Goal: Task Accomplishment & Management: Complete application form

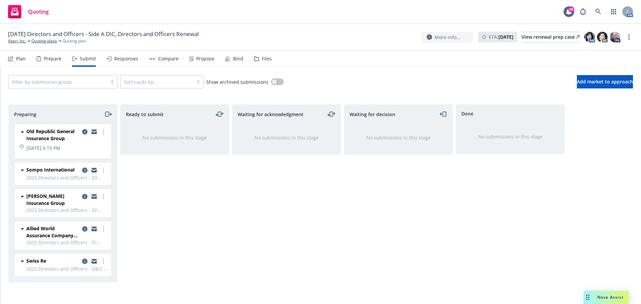
click at [84, 263] on icon "copy logging email" at bounding box center [84, 261] width 5 height 5
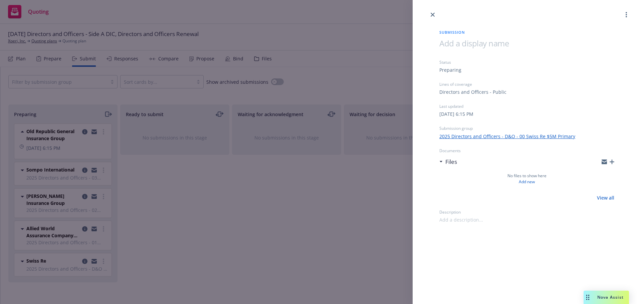
click at [612, 160] on icon "button" at bounding box center [611, 162] width 5 height 5
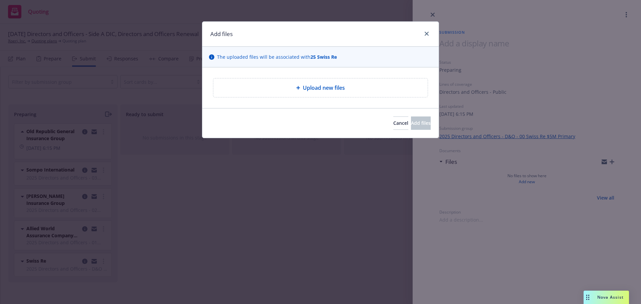
type textarea "x"
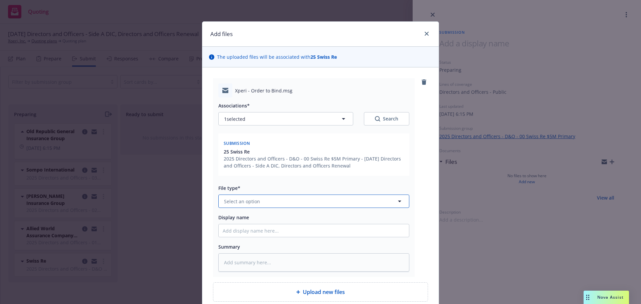
click at [297, 199] on button "Select an option" at bounding box center [313, 201] width 191 height 13
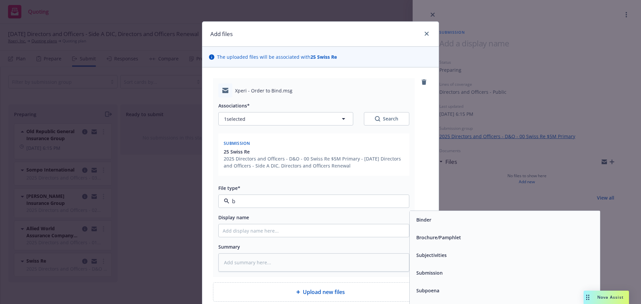
type input "bi"
click at [441, 277] on div "Bind Order" at bounding box center [505, 273] width 182 height 10
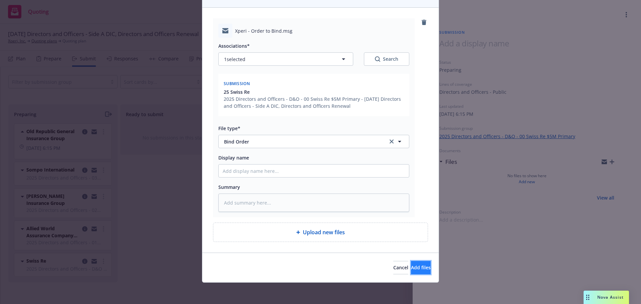
click at [418, 269] on button "Add files" at bounding box center [421, 267] width 20 height 13
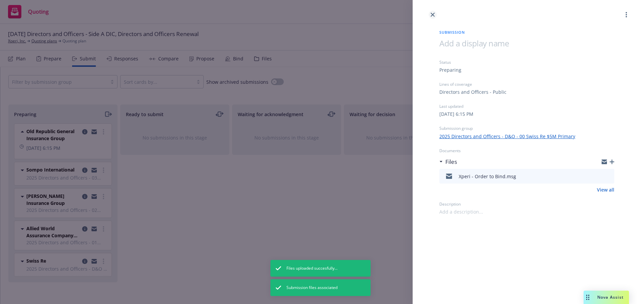
click at [434, 16] on icon "close" at bounding box center [433, 15] width 4 height 4
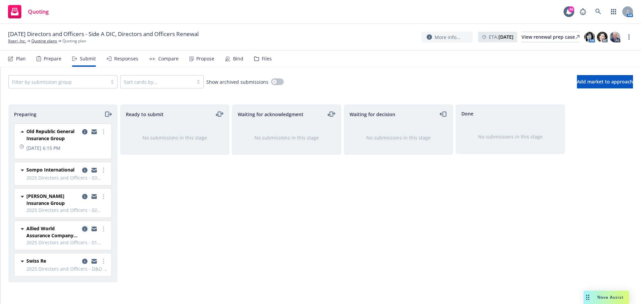
click at [84, 228] on icon "copy logging email" at bounding box center [84, 228] width 5 height 5
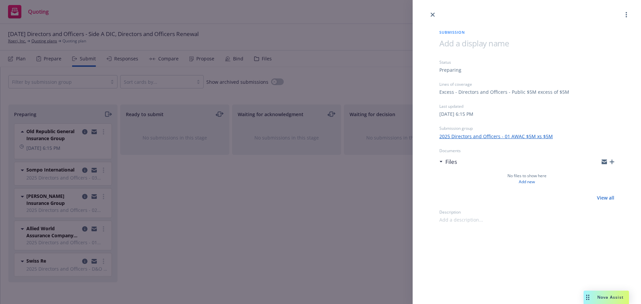
click at [613, 160] on icon "button" at bounding box center [611, 162] width 5 height 5
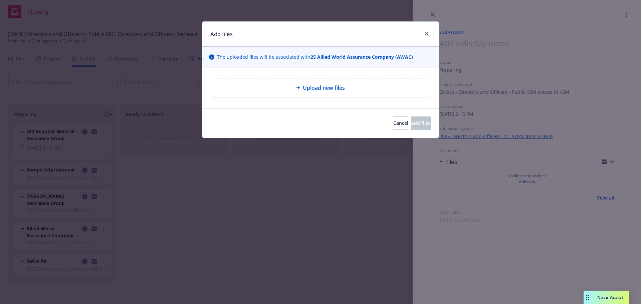
type textarea "x"
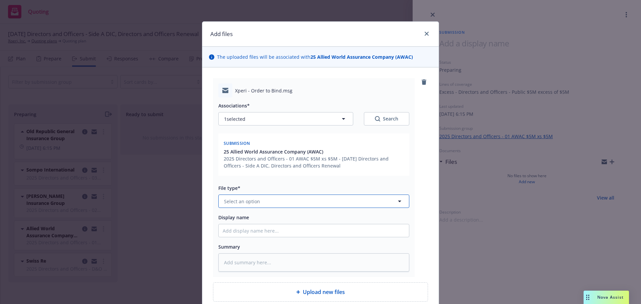
click at [300, 201] on button "Select an option" at bounding box center [313, 201] width 191 height 13
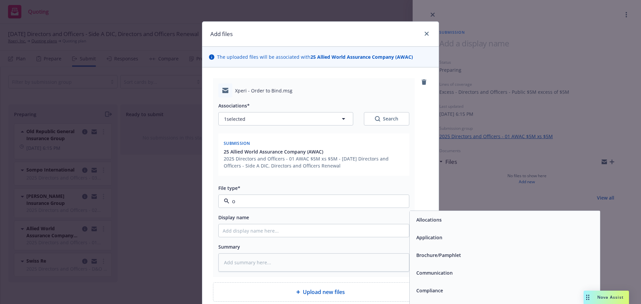
type input "or"
click at [253, 203] on input "or" at bounding box center [312, 201] width 166 height 8
type input "bin"
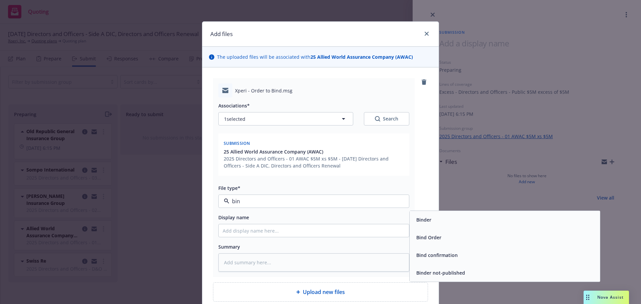
click at [459, 241] on div "Bind Order" at bounding box center [505, 238] width 182 height 10
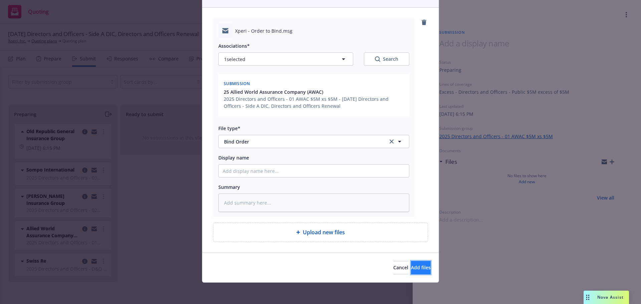
click at [414, 269] on span "Add files" at bounding box center [421, 267] width 20 height 6
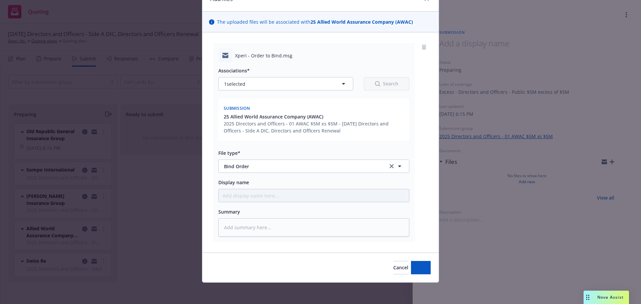
scroll to position [35, 0]
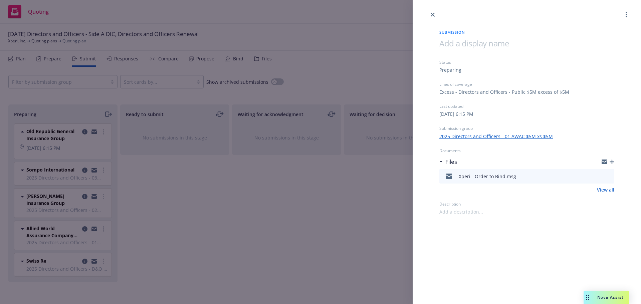
drag, startPoint x: 433, startPoint y: 14, endPoint x: 447, endPoint y: 25, distance: 17.1
click at [433, 14] on icon "close" at bounding box center [433, 15] width 4 height 4
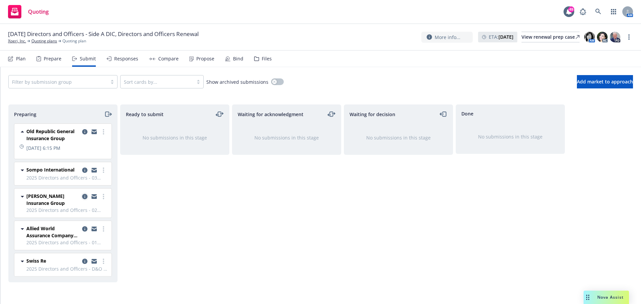
click at [85, 198] on icon "copy logging email" at bounding box center [84, 196] width 5 height 5
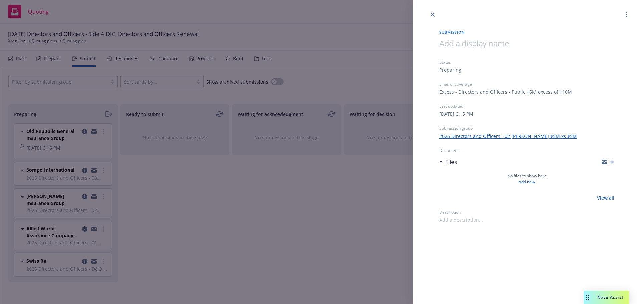
click at [612, 160] on icon "button" at bounding box center [611, 162] width 5 height 5
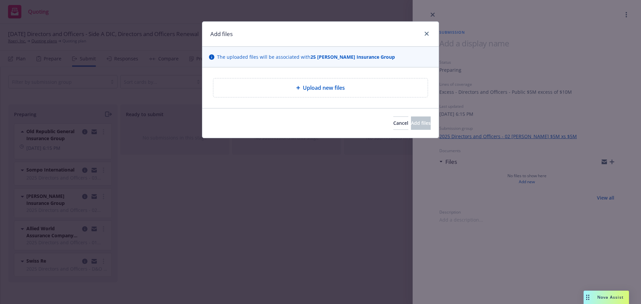
type textarea "x"
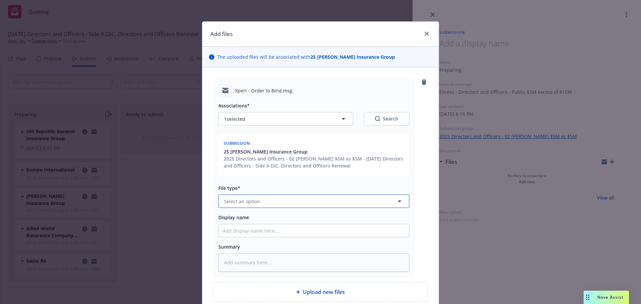
click at [313, 203] on button "Select an option" at bounding box center [313, 201] width 191 height 13
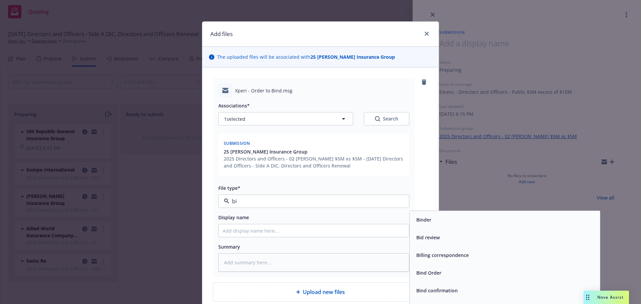
type input "bin"
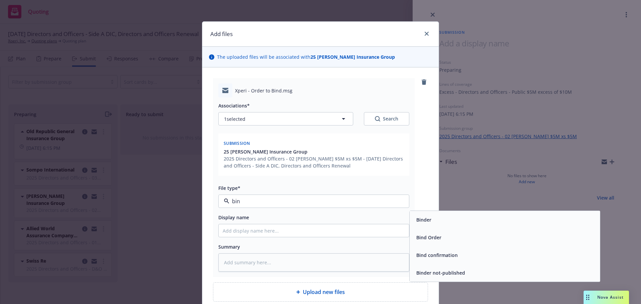
click at [446, 242] on div "Bind Order" at bounding box center [505, 238] width 182 height 10
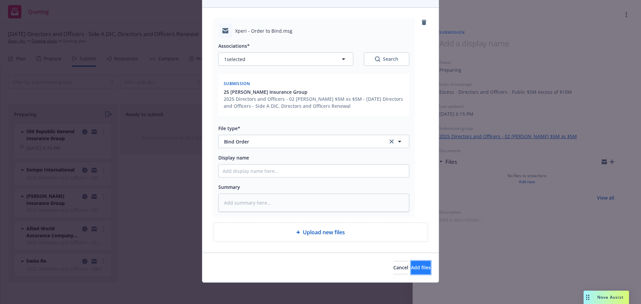
click at [411, 267] on span "Add files" at bounding box center [421, 267] width 20 height 6
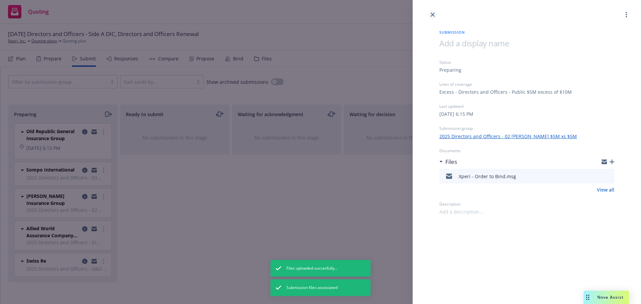
click at [430, 16] on link "close" at bounding box center [433, 15] width 8 height 8
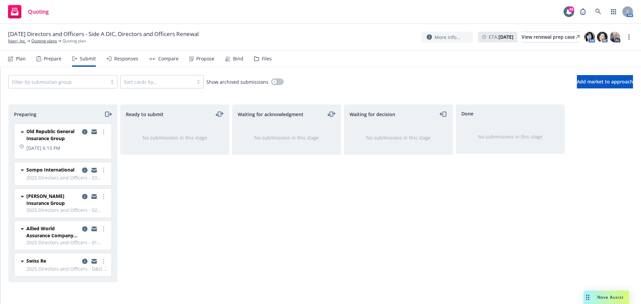
click at [84, 170] on icon "copy logging email" at bounding box center [84, 170] width 5 height 5
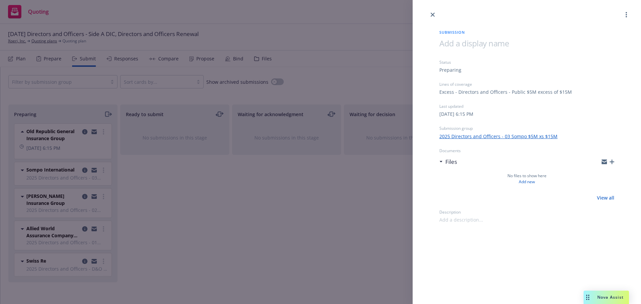
click at [611, 161] on icon "button" at bounding box center [611, 162] width 5 height 5
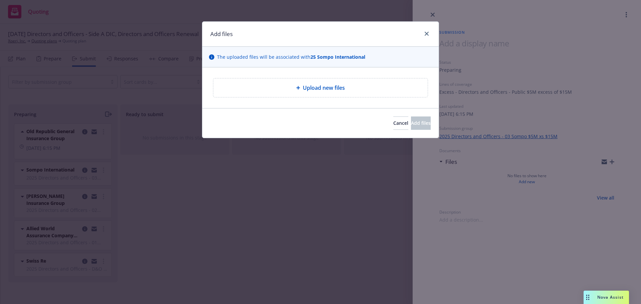
type textarea "x"
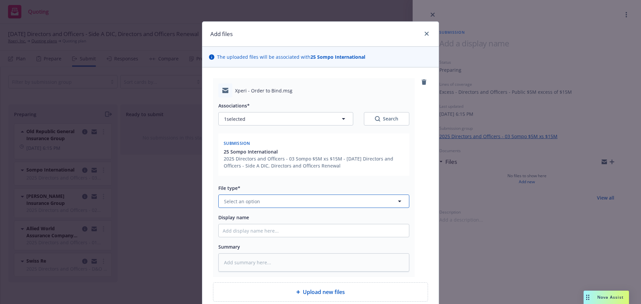
click at [315, 203] on button "Select an option" at bounding box center [313, 201] width 191 height 13
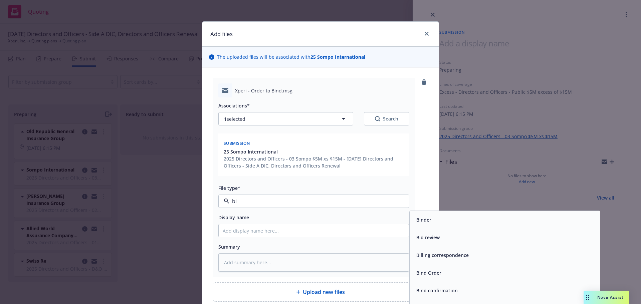
type input "bin"
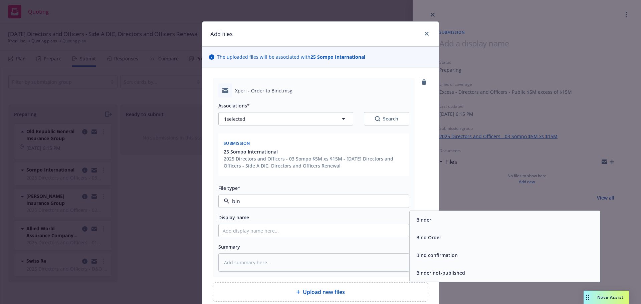
click at [425, 240] on span "Bind Order" at bounding box center [428, 237] width 25 height 7
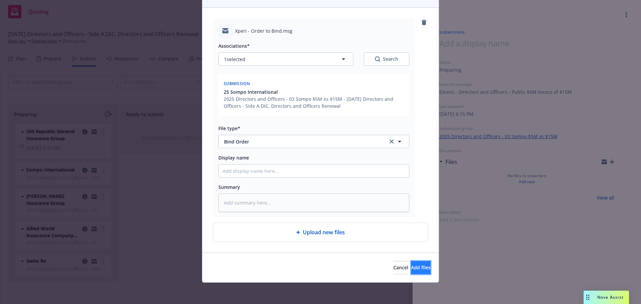
click at [413, 270] on span "Add files" at bounding box center [421, 267] width 20 height 6
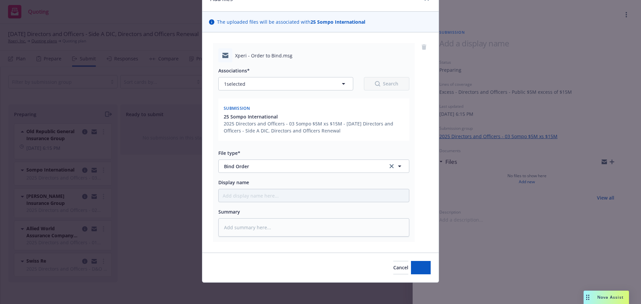
scroll to position [35, 0]
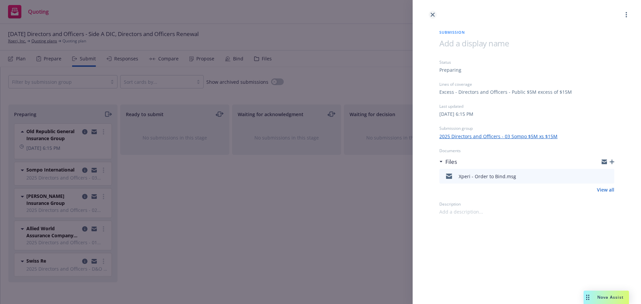
click at [435, 15] on link "close" at bounding box center [433, 15] width 8 height 8
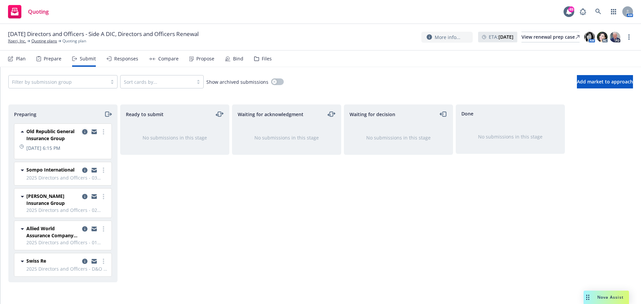
click at [83, 131] on icon "copy logging email" at bounding box center [84, 131] width 5 height 5
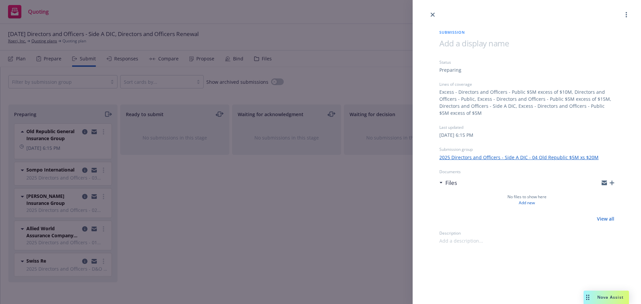
click at [612, 181] on icon "button" at bounding box center [611, 183] width 5 height 5
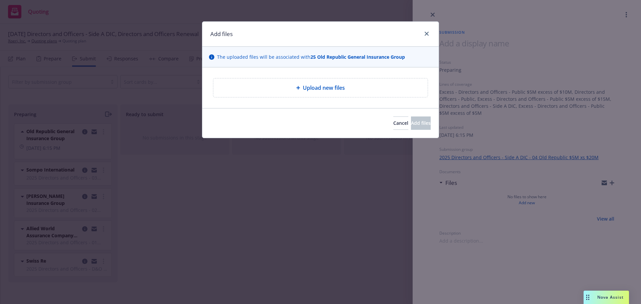
type textarea "x"
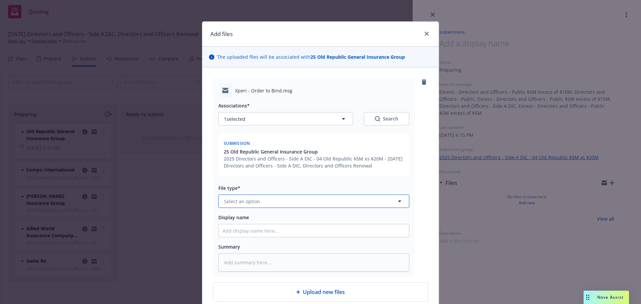
click at [291, 201] on button "Select an option" at bounding box center [313, 201] width 191 height 13
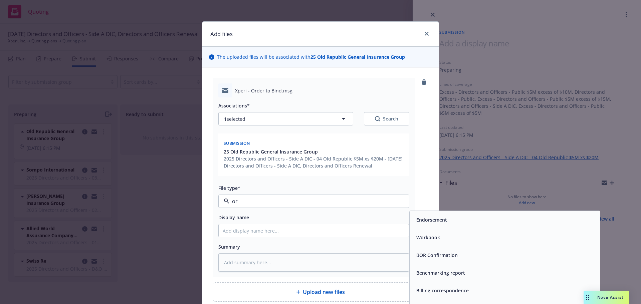
type input "ord"
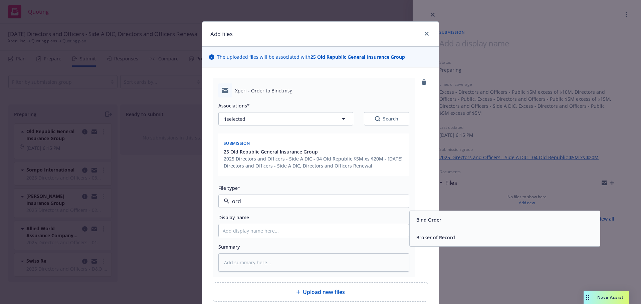
click at [458, 223] on div "Bind Order" at bounding box center [505, 220] width 182 height 10
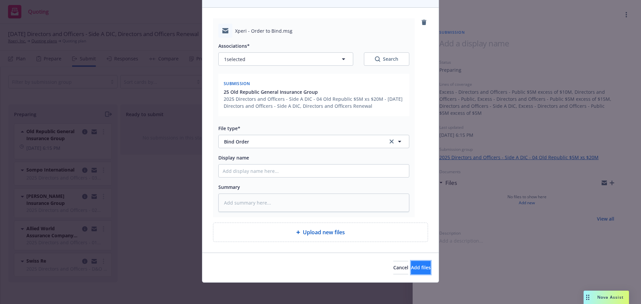
click at [413, 269] on span "Add files" at bounding box center [421, 267] width 20 height 6
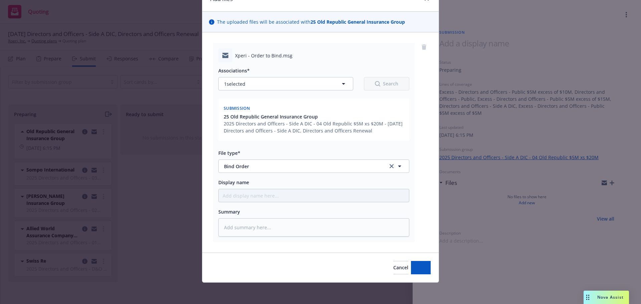
type textarea "x"
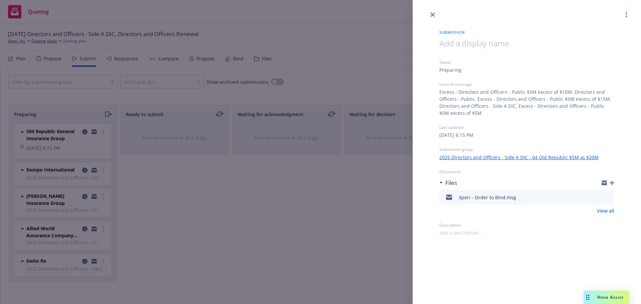
click at [434, 15] on icon "close" at bounding box center [433, 15] width 4 height 4
